Goal: Information Seeking & Learning: Learn about a topic

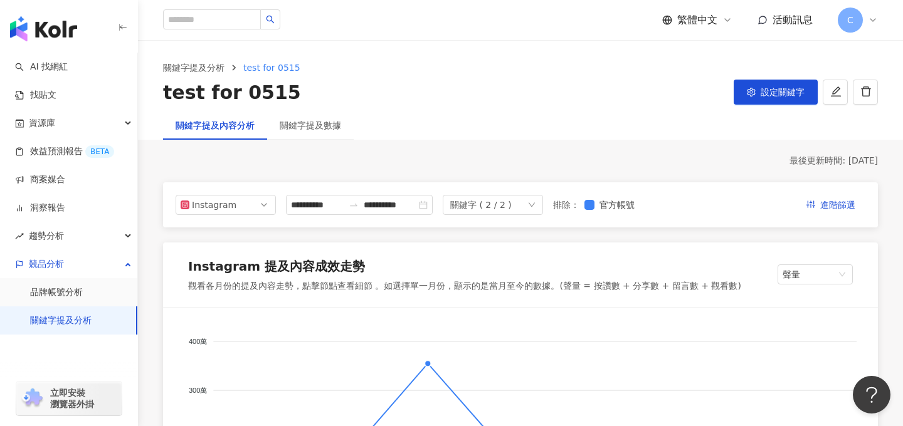
click at [55, 32] on img "button" at bounding box center [43, 28] width 67 height 25
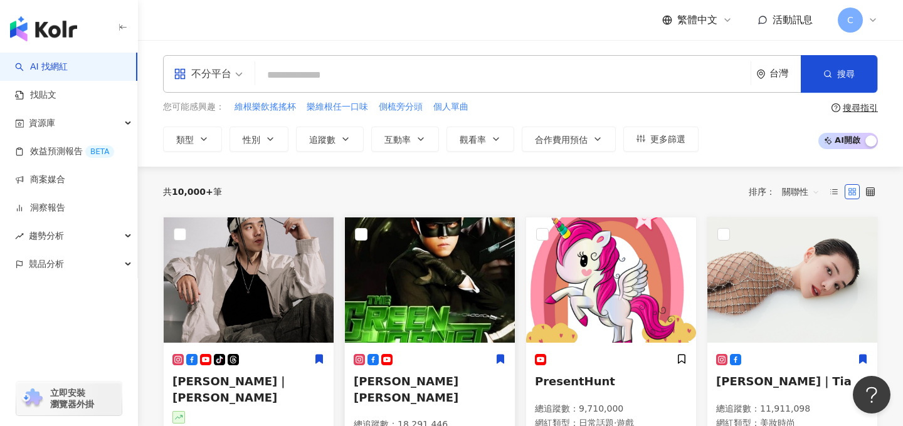
click at [429, 308] on img at bounding box center [430, 280] width 170 height 125
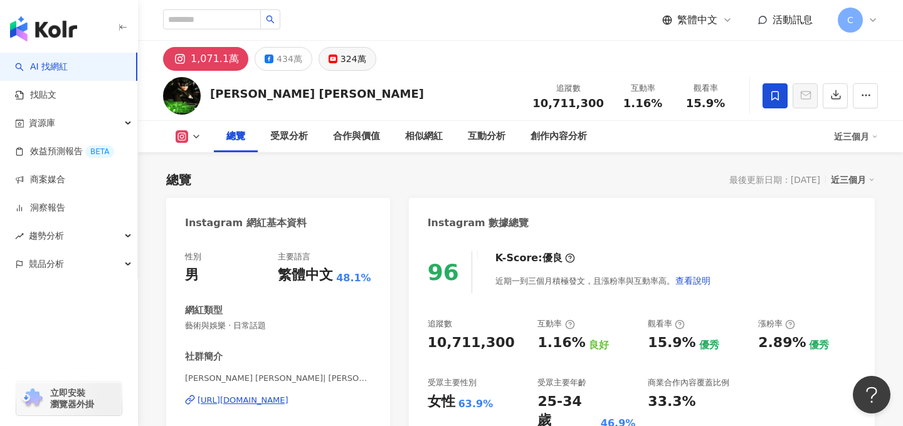
click at [339, 68] on button "324萬" at bounding box center [348, 59] width 58 height 24
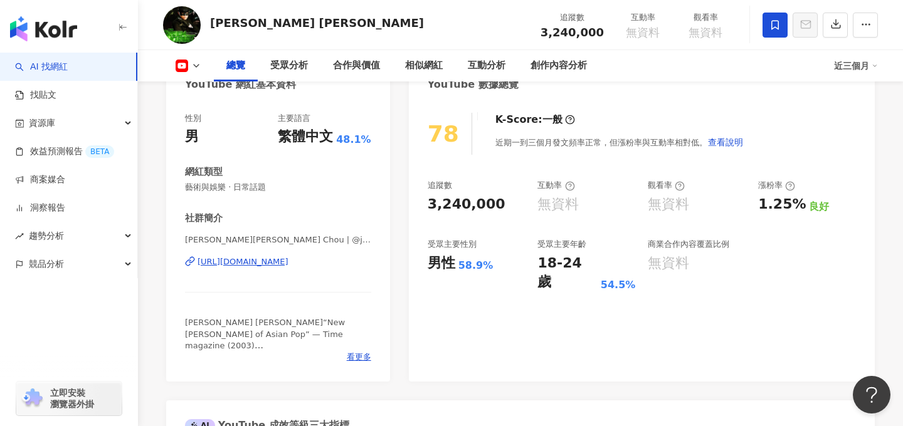
scroll to position [161, 0]
